Goal: Task Accomplishment & Management: Use online tool/utility

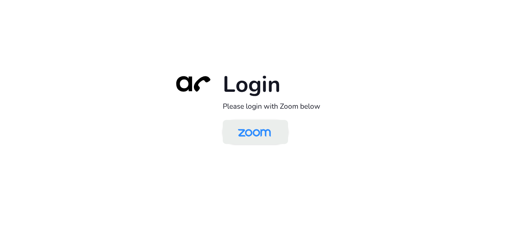
click at [262, 136] on img at bounding box center [254, 132] width 47 height 22
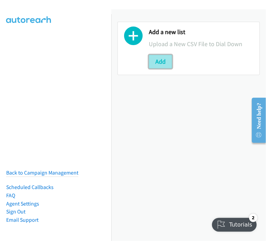
click at [161, 59] on button "Add" at bounding box center [160, 62] width 23 height 14
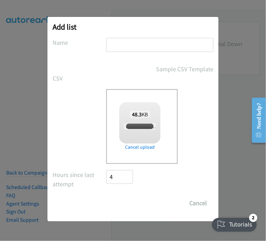
checkbox input "true"
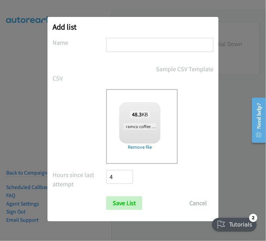
click at [130, 45] on input "text" at bounding box center [159, 45] width 107 height 14
click at [195, 43] on input "ramco melb breakfast event thurs 1" at bounding box center [159, 45] width 107 height 14
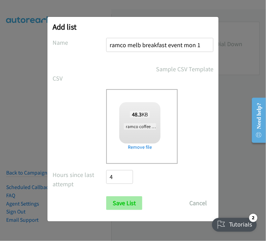
type input "ramco melb breakfast event mon 1"
click at [125, 203] on input "Save List" at bounding box center [124, 203] width 36 height 14
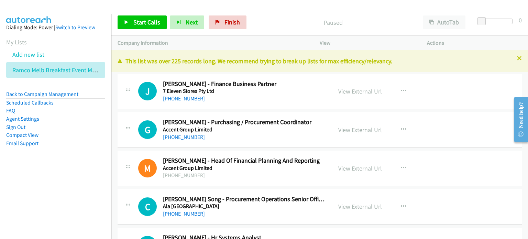
click at [280, 16] on div "Paused" at bounding box center [333, 22] width 167 height 14
click at [139, 19] on span "Start Calls" at bounding box center [146, 22] width 27 height 8
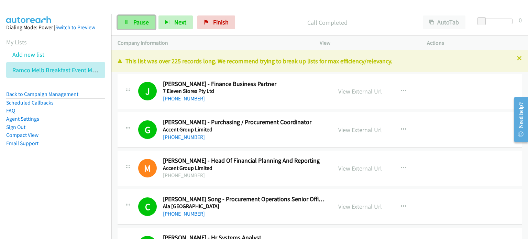
click at [128, 20] on icon at bounding box center [126, 22] width 5 height 5
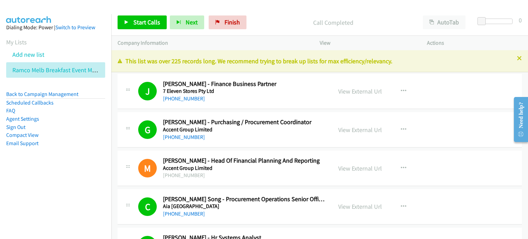
click at [276, 20] on p "Call Completed" at bounding box center [333, 22] width 155 height 9
click at [131, 21] on link "Start Calls" at bounding box center [142, 22] width 49 height 14
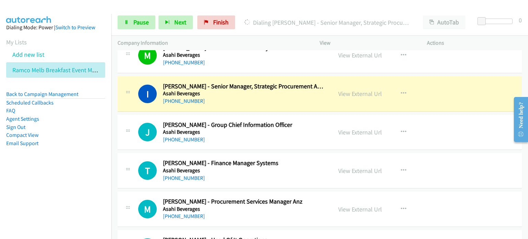
scroll to position [585, 0]
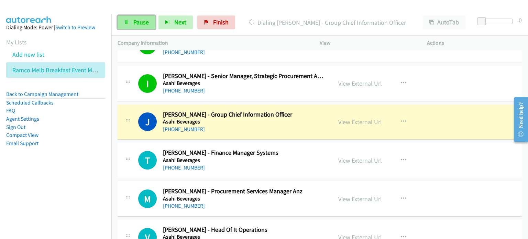
click at [139, 19] on span "Pause" at bounding box center [140, 22] width 15 height 8
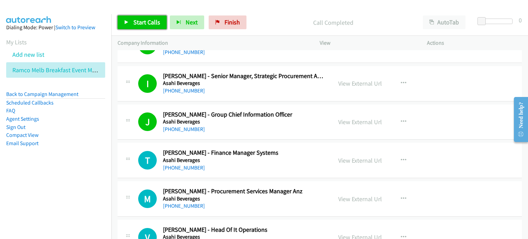
click at [139, 20] on span "Start Calls" at bounding box center [146, 22] width 27 height 8
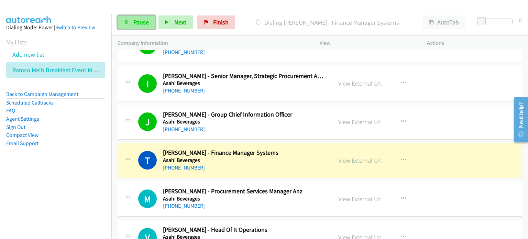
click at [136, 19] on span "Pause" at bounding box center [140, 22] width 15 height 8
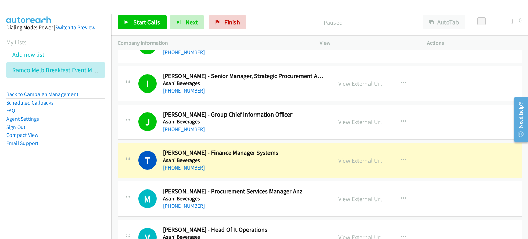
click at [349, 159] on link "View External Url" at bounding box center [360, 161] width 44 height 8
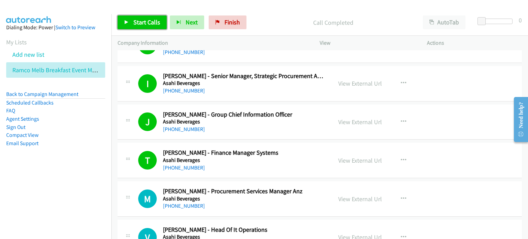
click at [142, 18] on link "Start Calls" at bounding box center [142, 22] width 49 height 14
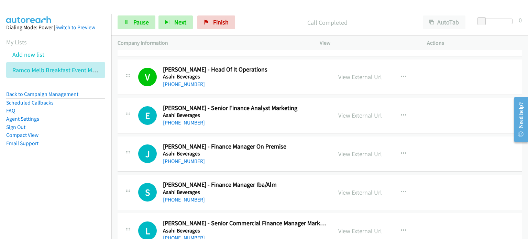
scroll to position [757, 0]
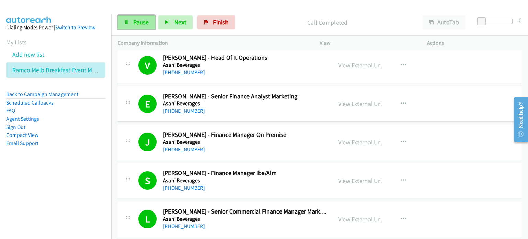
click at [134, 21] on span "Pause" at bounding box center [140, 22] width 15 height 8
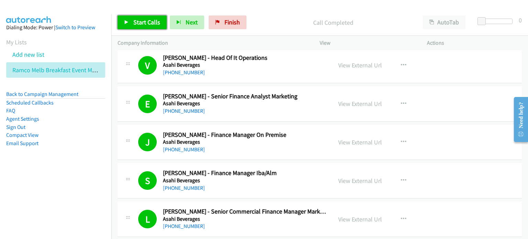
click at [142, 24] on span "Start Calls" at bounding box center [146, 22] width 27 height 8
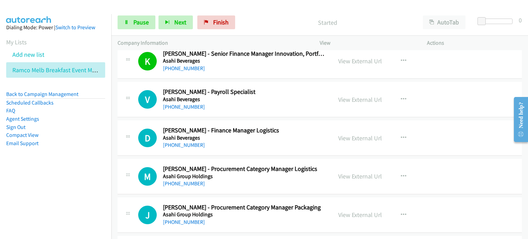
scroll to position [1032, 0]
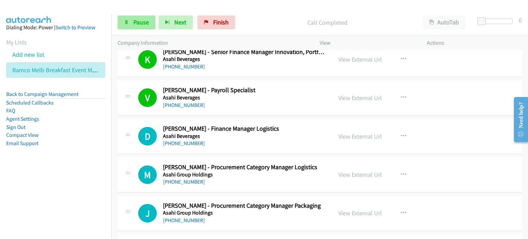
click at [142, 17] on link "Pause" at bounding box center [137, 22] width 38 height 14
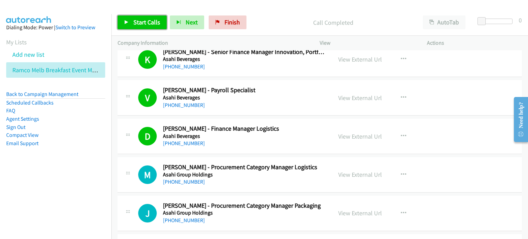
click at [143, 23] on span "Start Calls" at bounding box center [146, 22] width 27 height 8
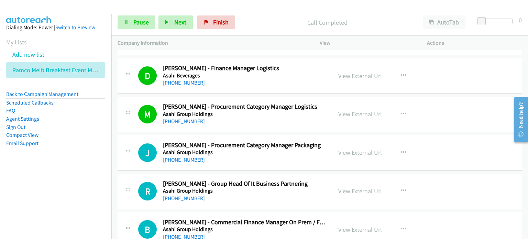
scroll to position [1101, 0]
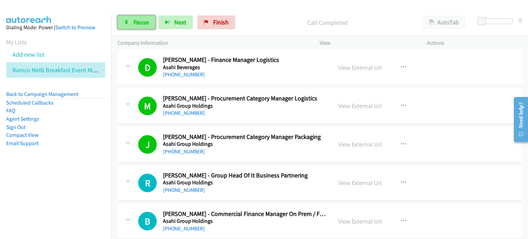
click at [137, 21] on span "Pause" at bounding box center [140, 22] width 15 height 8
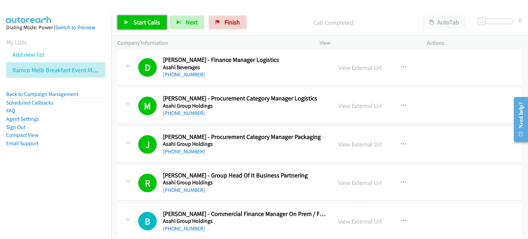
click at [139, 23] on span "Start Calls" at bounding box center [146, 22] width 27 height 8
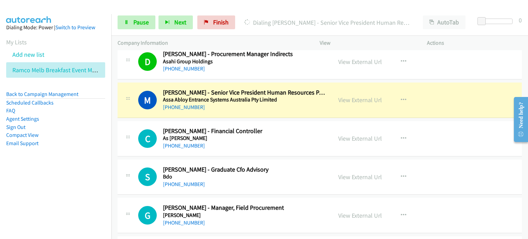
scroll to position [1341, 0]
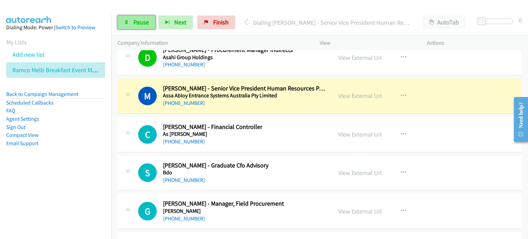
click at [133, 17] on link "Pause" at bounding box center [137, 22] width 38 height 14
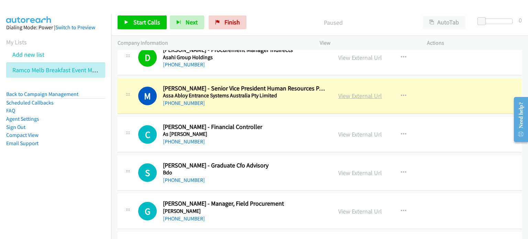
click at [350, 93] on link "View External Url" at bounding box center [360, 96] width 44 height 8
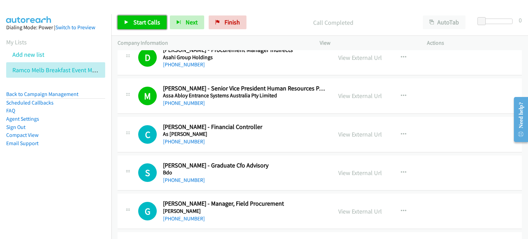
click at [144, 19] on span "Start Calls" at bounding box center [146, 22] width 27 height 8
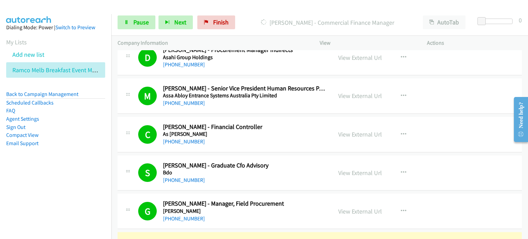
scroll to position [1445, 0]
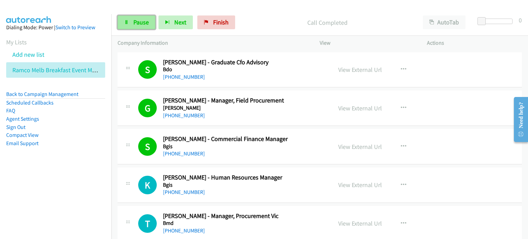
click at [135, 24] on span "Pause" at bounding box center [140, 22] width 15 height 8
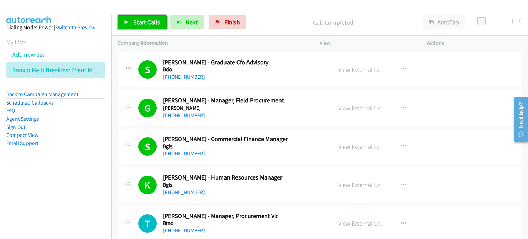
click at [145, 21] on span "Start Calls" at bounding box center [146, 22] width 27 height 8
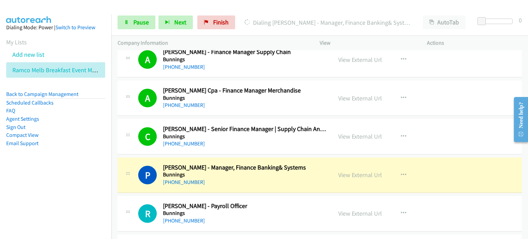
scroll to position [1720, 0]
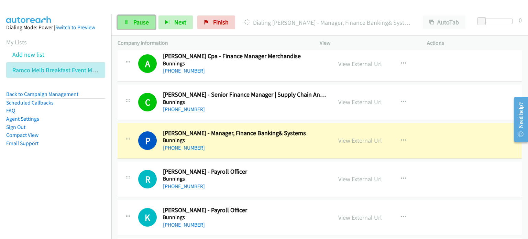
click at [134, 21] on span "Pause" at bounding box center [140, 22] width 15 height 8
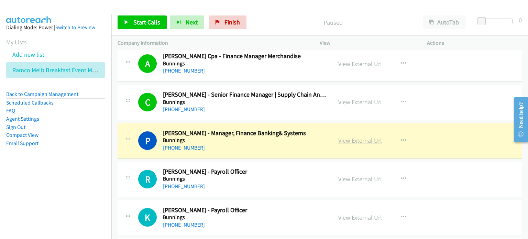
click at [361, 137] on link "View External Url" at bounding box center [360, 141] width 44 height 8
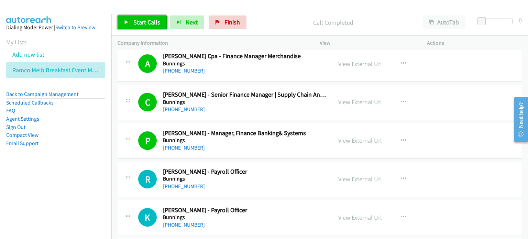
click at [138, 24] on span "Start Calls" at bounding box center [146, 22] width 27 height 8
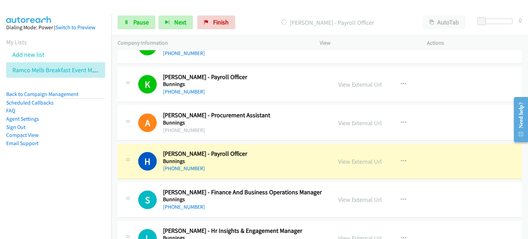
scroll to position [1857, 0]
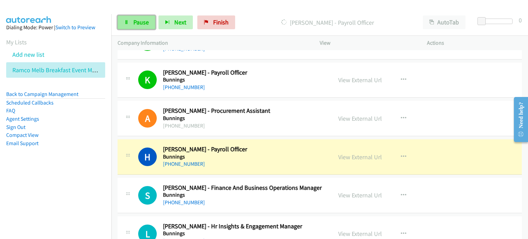
click at [136, 21] on span "Pause" at bounding box center [140, 22] width 15 height 8
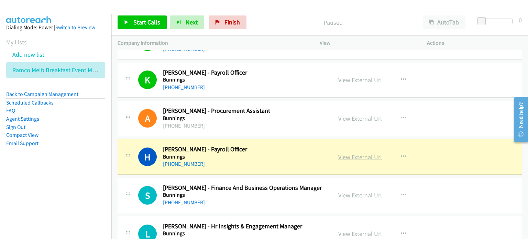
click at [348, 153] on link "View External Url" at bounding box center [360, 157] width 44 height 8
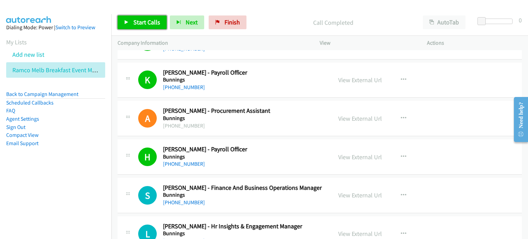
click at [146, 21] on span "Start Calls" at bounding box center [146, 22] width 27 height 8
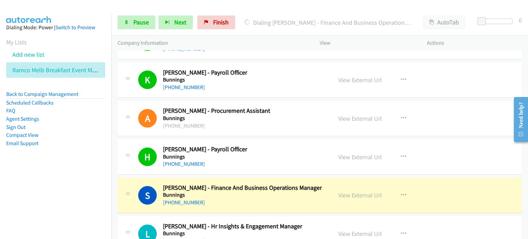
scroll to position [1926, 0]
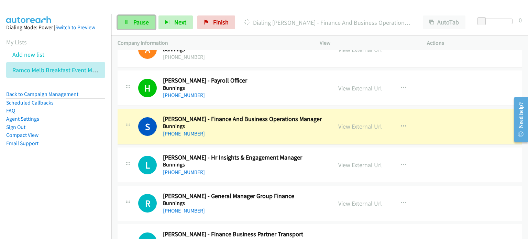
click at [137, 18] on link "Pause" at bounding box center [137, 22] width 38 height 14
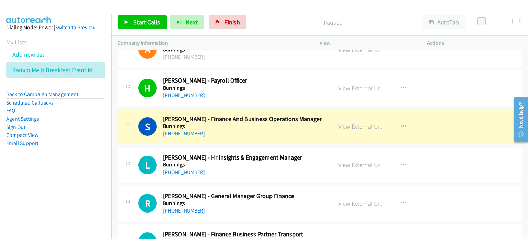
click at [283, 13] on div "Start Calls Pause Next Finish Paused AutoTab AutoTab 0" at bounding box center [319, 22] width 417 height 26
click at [353, 124] on link "View External Url" at bounding box center [360, 126] width 44 height 8
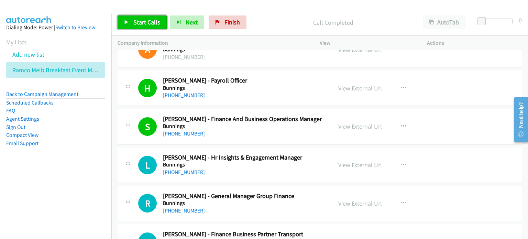
click at [138, 18] on link "Start Calls" at bounding box center [142, 22] width 49 height 14
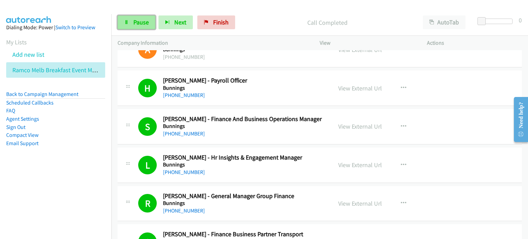
click at [133, 22] on span "Pause" at bounding box center [140, 22] width 15 height 8
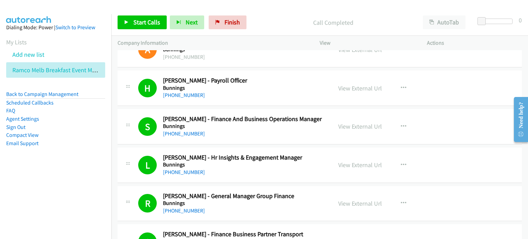
click at [273, 17] on div "Call Completed" at bounding box center [333, 22] width 167 height 14
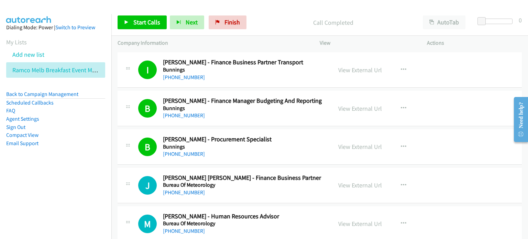
scroll to position [2167, 0]
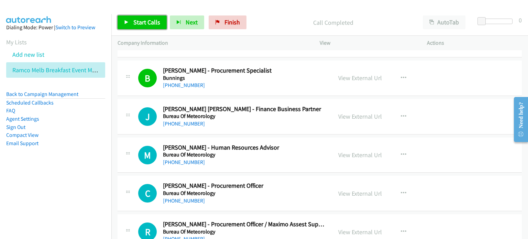
click at [141, 22] on span "Start Calls" at bounding box center [146, 22] width 27 height 8
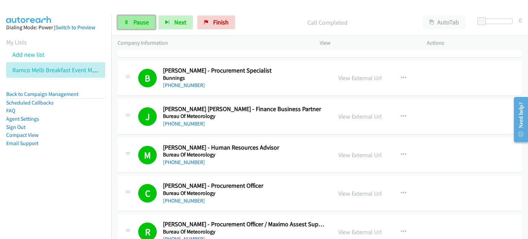
click at [132, 24] on link "Pause" at bounding box center [137, 22] width 38 height 14
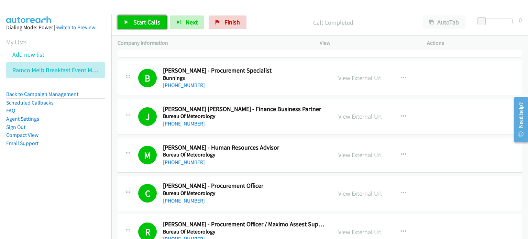
click at [134, 19] on span "Start Calls" at bounding box center [146, 22] width 27 height 8
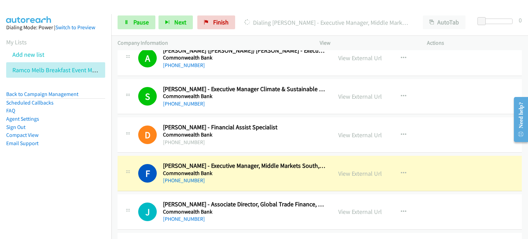
scroll to position [2683, 0]
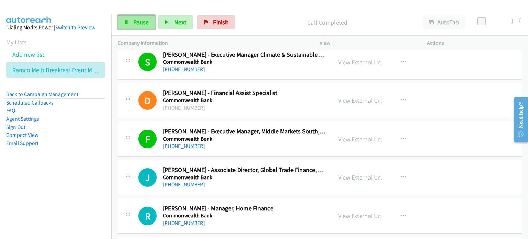
click at [131, 26] on link "Pause" at bounding box center [137, 22] width 38 height 14
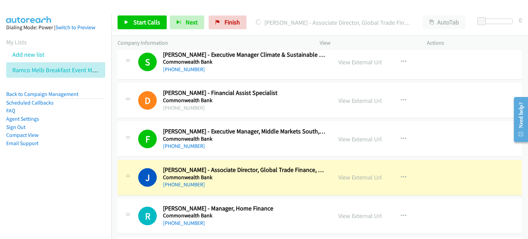
click at [94, 162] on aside "Dialing Mode: Power | Switch to Preview My Lists Add new list Ramco Melb Breakf…" at bounding box center [55, 96] width 111 height 164
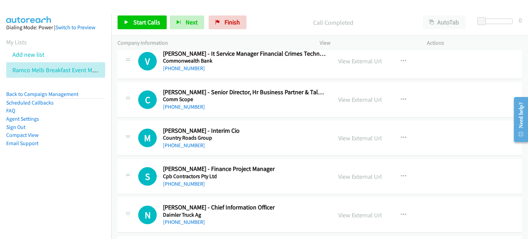
scroll to position [3233, 0]
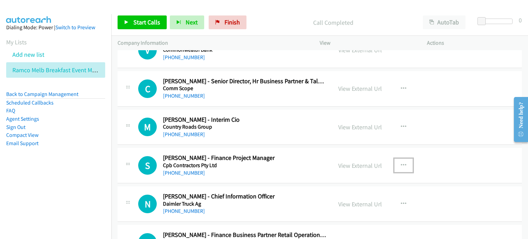
click at [401, 163] on icon "button" at bounding box center [404, 166] width 6 height 6
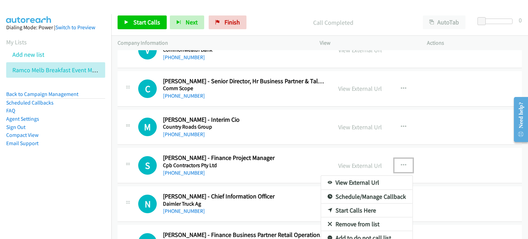
click at [349, 204] on link "Start Calls Here" at bounding box center [366, 211] width 91 height 14
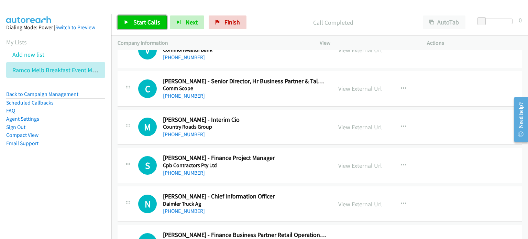
click at [132, 23] on link "Start Calls" at bounding box center [142, 22] width 49 height 14
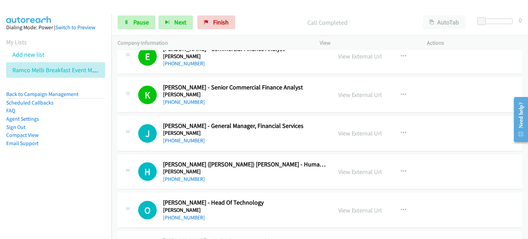
scroll to position [3646, 0]
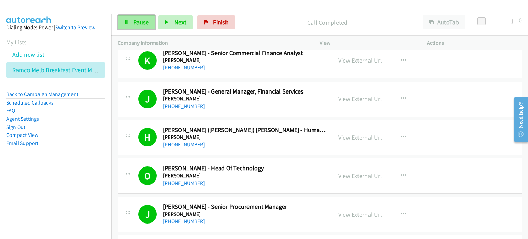
click at [133, 23] on span "Pause" at bounding box center [140, 22] width 15 height 8
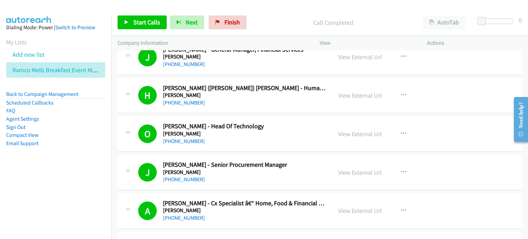
scroll to position [3715, 0]
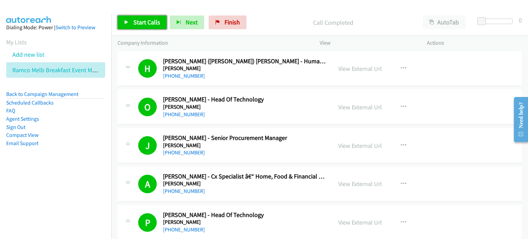
click at [145, 21] on span "Start Calls" at bounding box center [146, 22] width 27 height 8
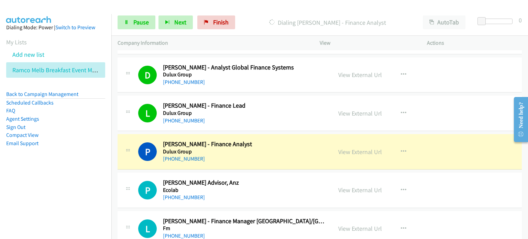
scroll to position [4128, 0]
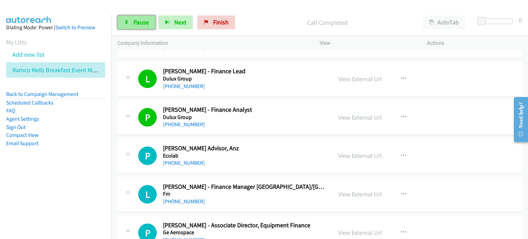
click at [138, 22] on span "Pause" at bounding box center [140, 22] width 15 height 8
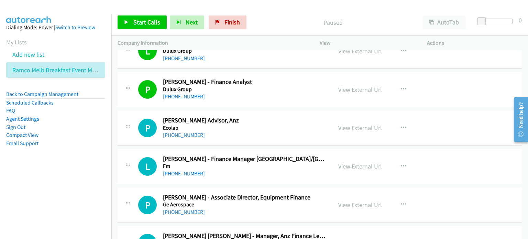
scroll to position [4196, 0]
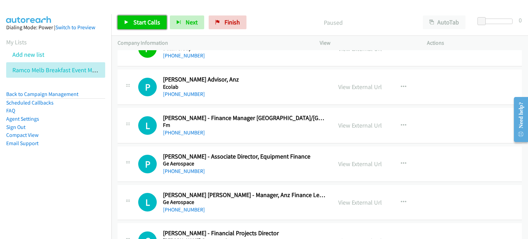
drag, startPoint x: 143, startPoint y: 18, endPoint x: 151, endPoint y: 23, distance: 9.6
click at [143, 18] on link "Start Calls" at bounding box center [142, 22] width 49 height 14
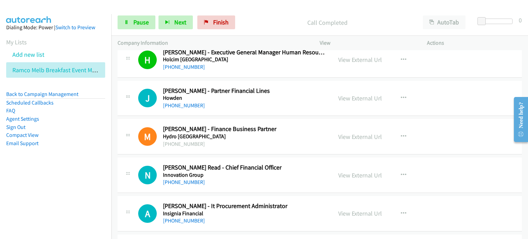
scroll to position [4437, 0]
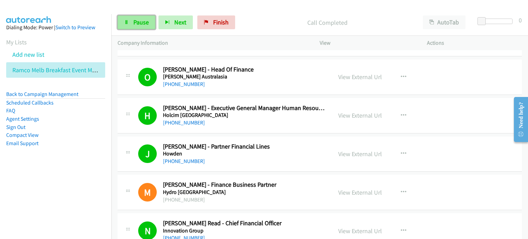
click at [140, 18] on span "Pause" at bounding box center [140, 22] width 15 height 8
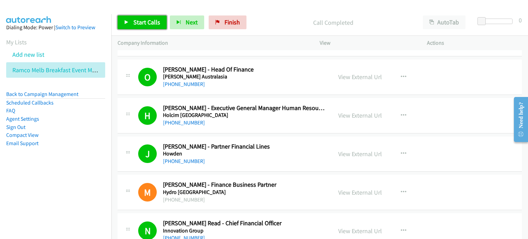
click at [128, 18] on link "Start Calls" at bounding box center [142, 22] width 49 height 14
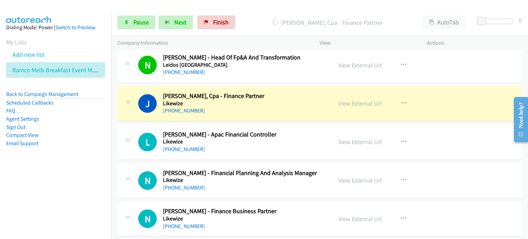
scroll to position [5228, 0]
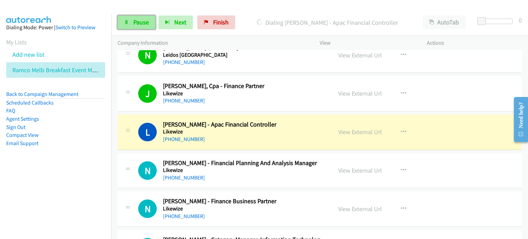
click at [136, 19] on span "Pause" at bounding box center [140, 22] width 15 height 8
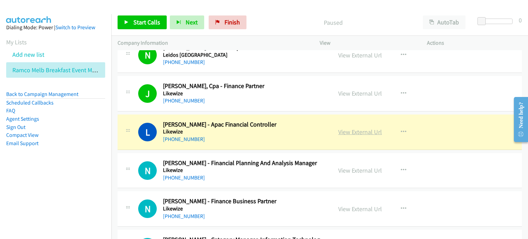
click at [354, 128] on link "View External Url" at bounding box center [360, 132] width 44 height 8
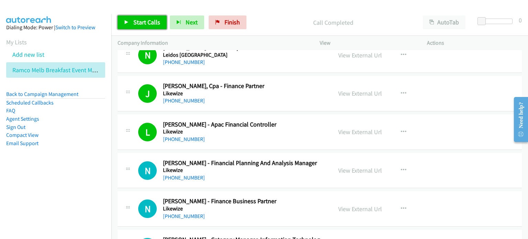
click at [139, 19] on span "Start Calls" at bounding box center [146, 22] width 27 height 8
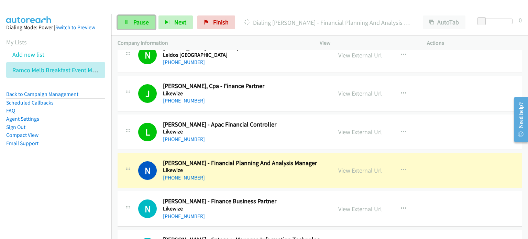
click at [137, 24] on span "Pause" at bounding box center [140, 22] width 15 height 8
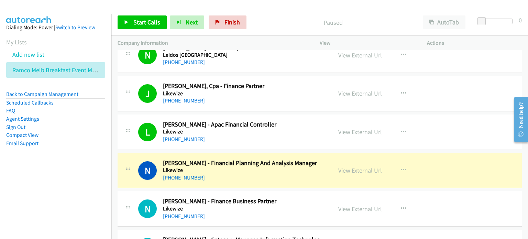
click at [348, 166] on link "View External Url" at bounding box center [360, 170] width 44 height 8
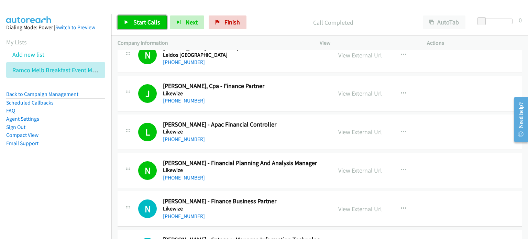
click at [130, 18] on link "Start Calls" at bounding box center [142, 22] width 49 height 14
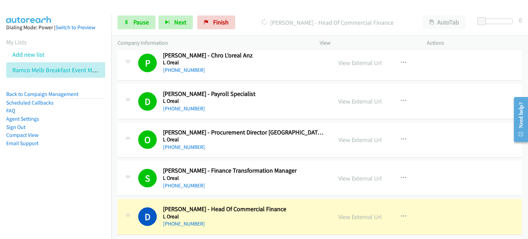
scroll to position [5538, 0]
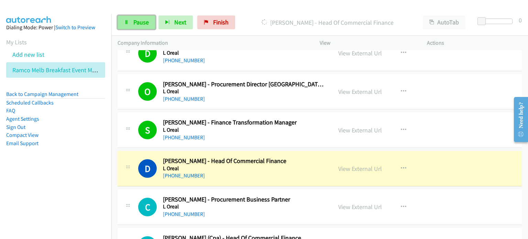
click at [129, 21] on link "Pause" at bounding box center [137, 22] width 38 height 14
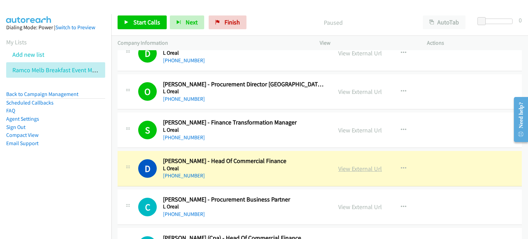
click at [349, 165] on link "View External Url" at bounding box center [360, 169] width 44 height 8
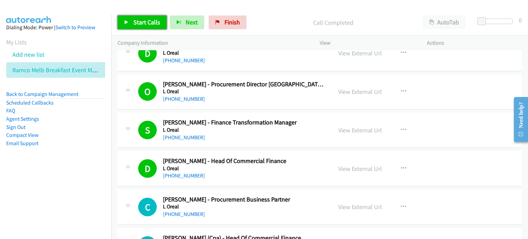
click at [140, 23] on span "Start Calls" at bounding box center [146, 22] width 27 height 8
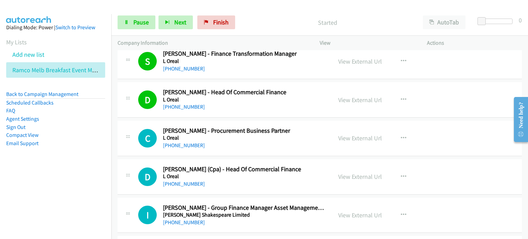
scroll to position [5641, 0]
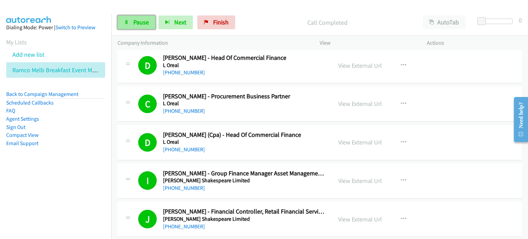
click at [133, 22] on span "Pause" at bounding box center [140, 22] width 15 height 8
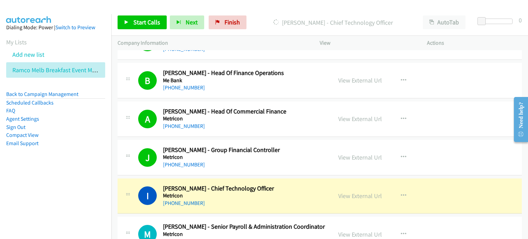
scroll to position [6088, 0]
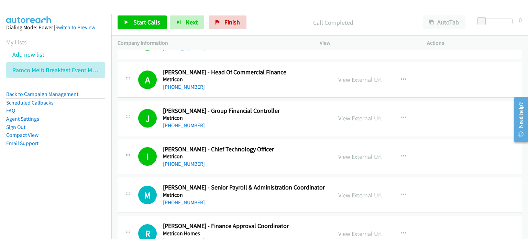
drag, startPoint x: 84, startPoint y: 162, endPoint x: 96, endPoint y: 157, distance: 12.8
click at [86, 163] on aside "Dialing Mode: Power | Switch to Preview My Lists Add new list Ramco Melb Breakf…" at bounding box center [55, 96] width 111 height 164
click at [146, 20] on span "Start Calls" at bounding box center [146, 22] width 27 height 8
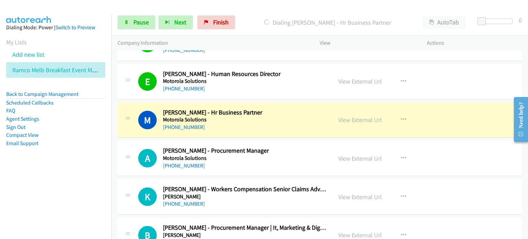
scroll to position [6535, 0]
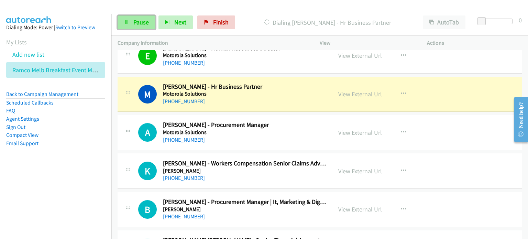
click at [142, 21] on span "Pause" at bounding box center [140, 22] width 15 height 8
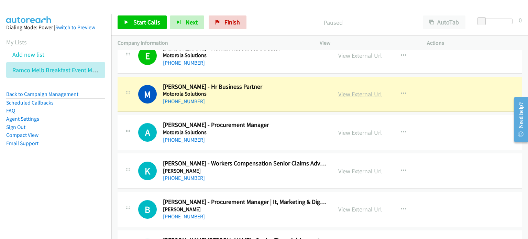
click at [354, 90] on link "View External Url" at bounding box center [360, 94] width 44 height 8
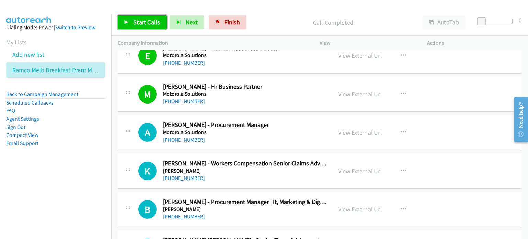
click at [139, 23] on span "Start Calls" at bounding box center [146, 22] width 27 height 8
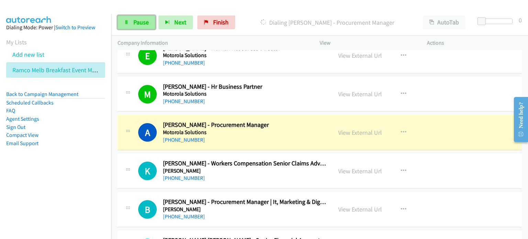
click at [137, 21] on span "Pause" at bounding box center [140, 22] width 15 height 8
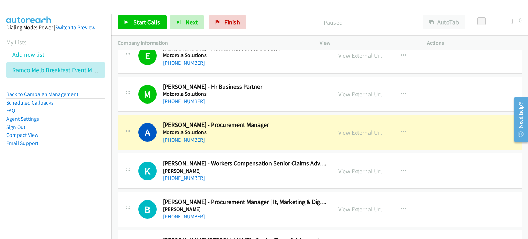
click at [267, 24] on p "Paused" at bounding box center [333, 22] width 155 height 9
click at [352, 129] on link "View External Url" at bounding box center [360, 133] width 44 height 8
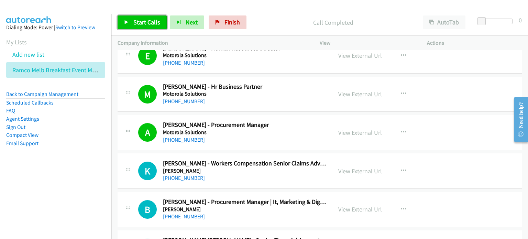
click at [147, 20] on span "Start Calls" at bounding box center [146, 22] width 27 height 8
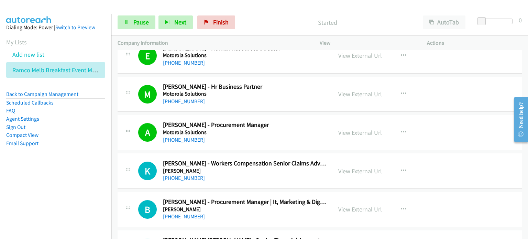
scroll to position [6570, 0]
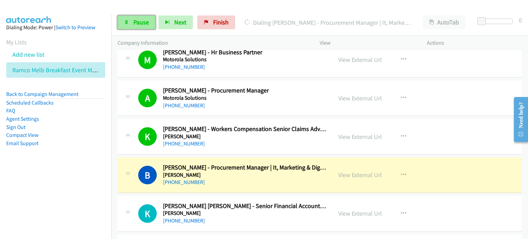
click at [143, 21] on span "Pause" at bounding box center [140, 22] width 15 height 8
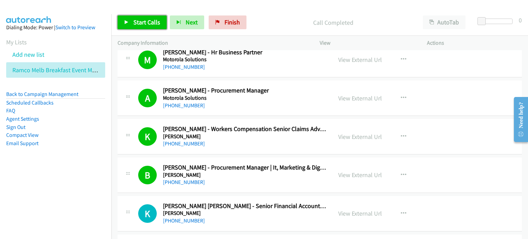
drag, startPoint x: 133, startPoint y: 19, endPoint x: 140, endPoint y: 22, distance: 6.8
click at [133, 19] on span "Start Calls" at bounding box center [146, 22] width 27 height 8
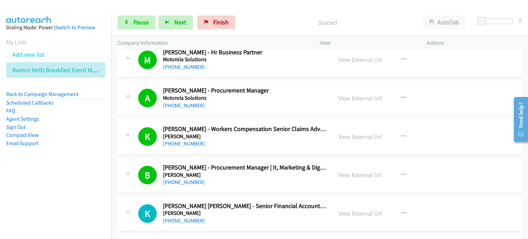
scroll to position [6639, 0]
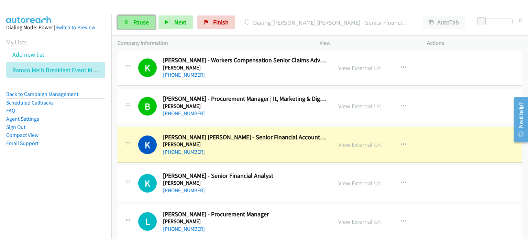
click at [140, 19] on span "Pause" at bounding box center [140, 22] width 15 height 8
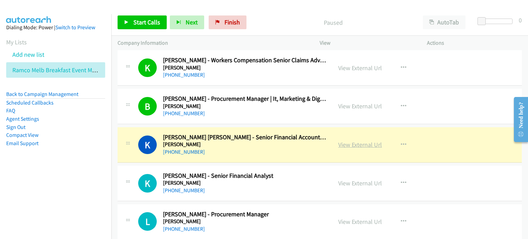
click at [362, 141] on link "View External Url" at bounding box center [360, 145] width 44 height 8
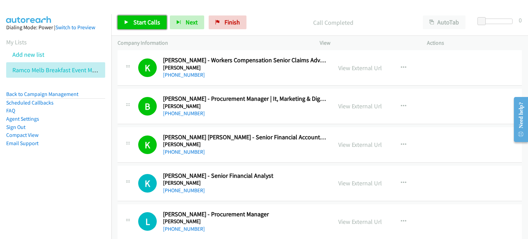
click at [138, 21] on span "Start Calls" at bounding box center [146, 22] width 27 height 8
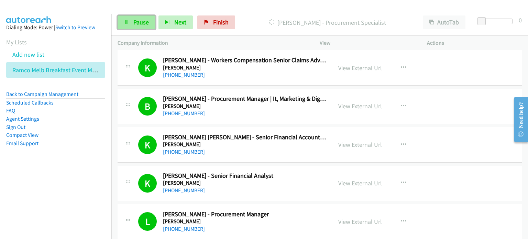
click at [135, 23] on span "Pause" at bounding box center [140, 22] width 15 height 8
